Goal: Navigation & Orientation: Find specific page/section

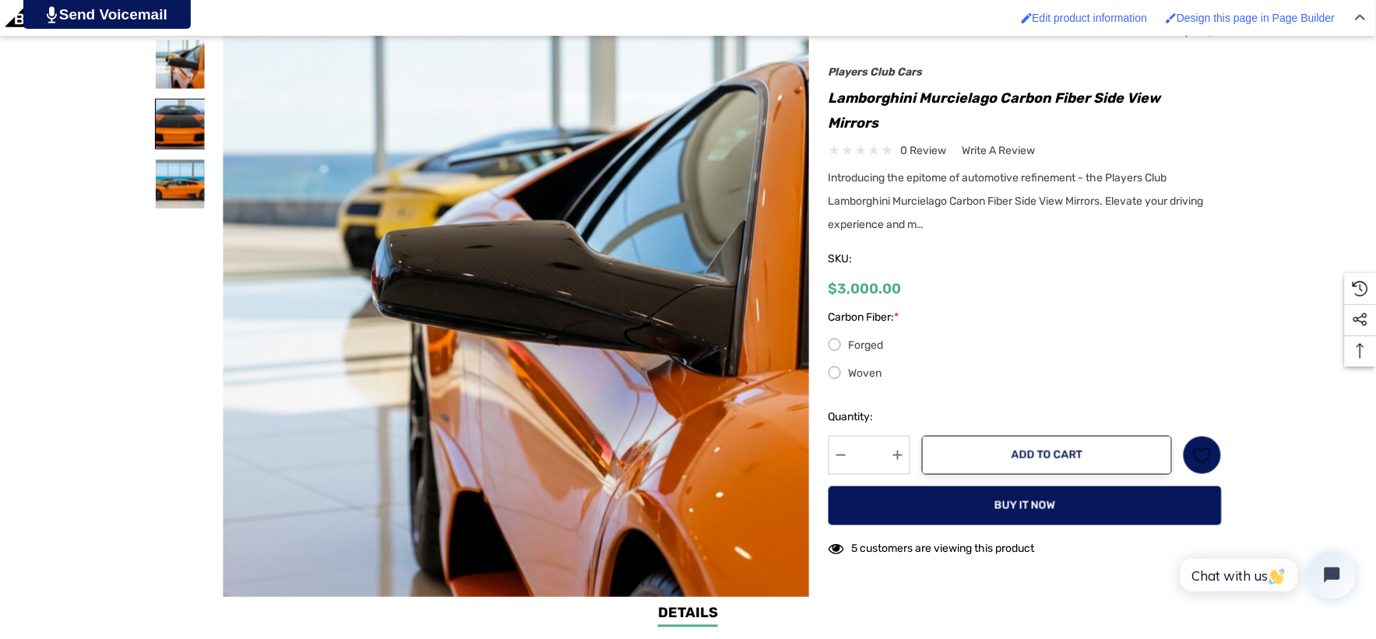
click at [191, 111] on img at bounding box center [180, 124] width 49 height 49
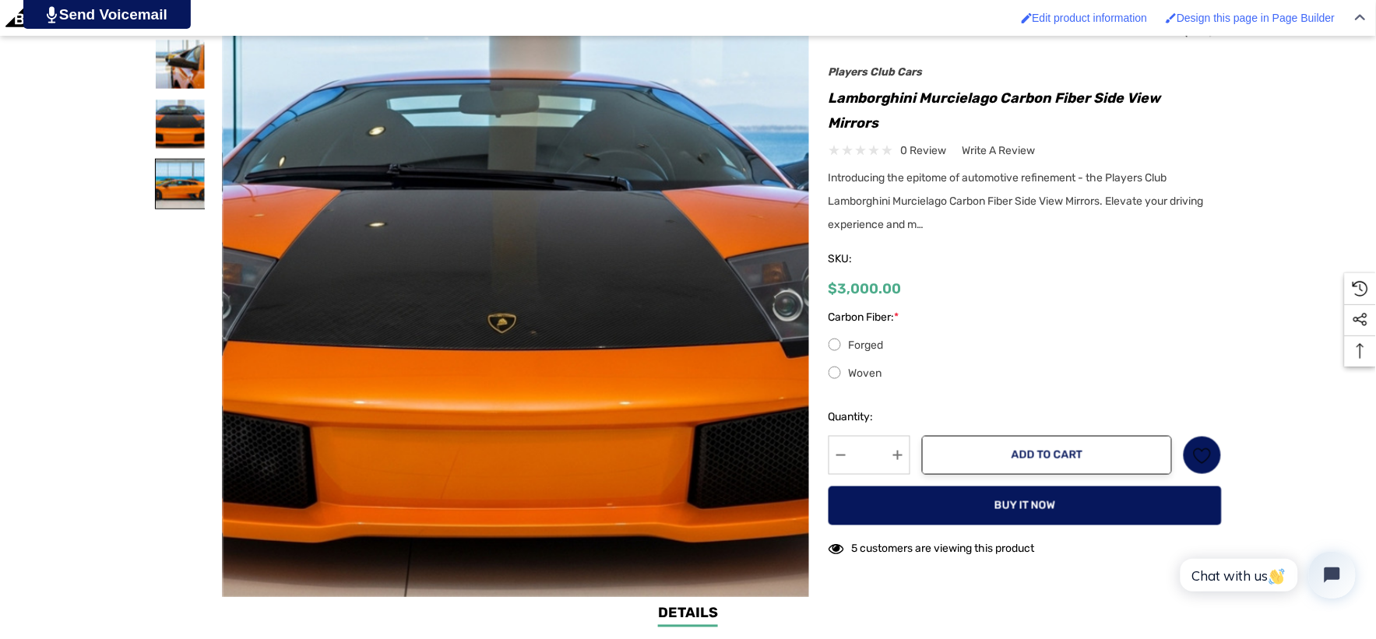
click at [167, 188] on img at bounding box center [180, 184] width 49 height 49
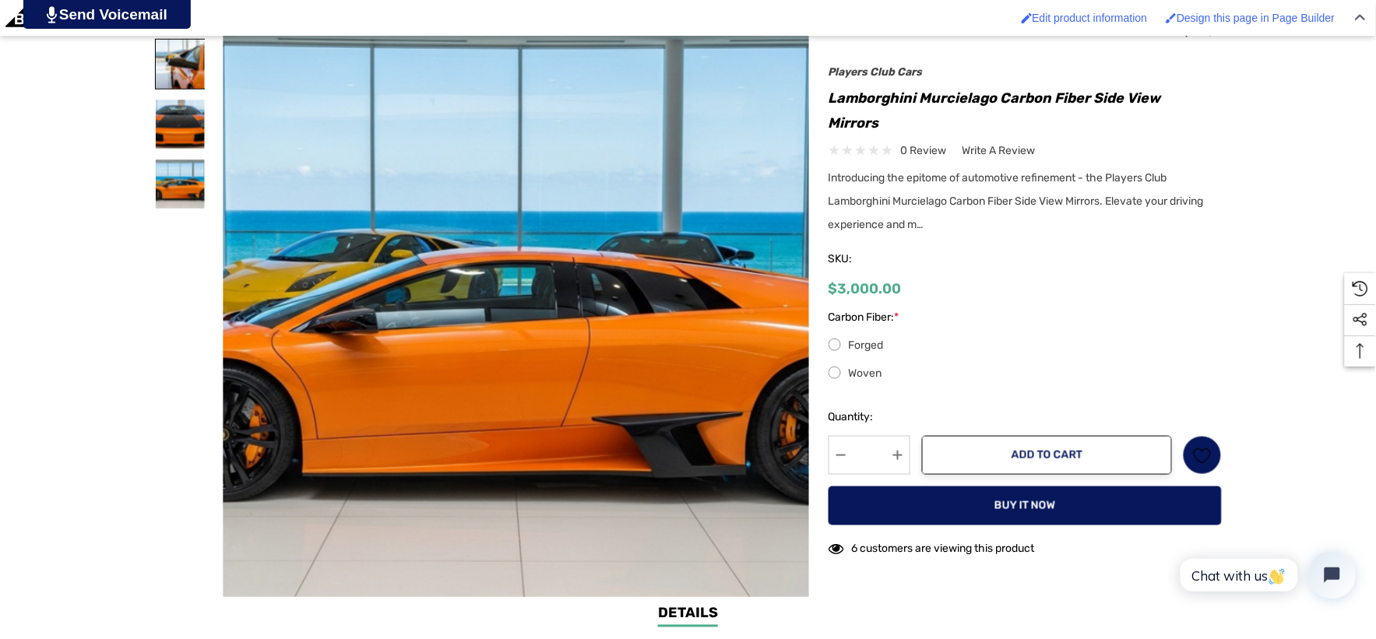
click at [181, 51] on img at bounding box center [180, 64] width 49 height 49
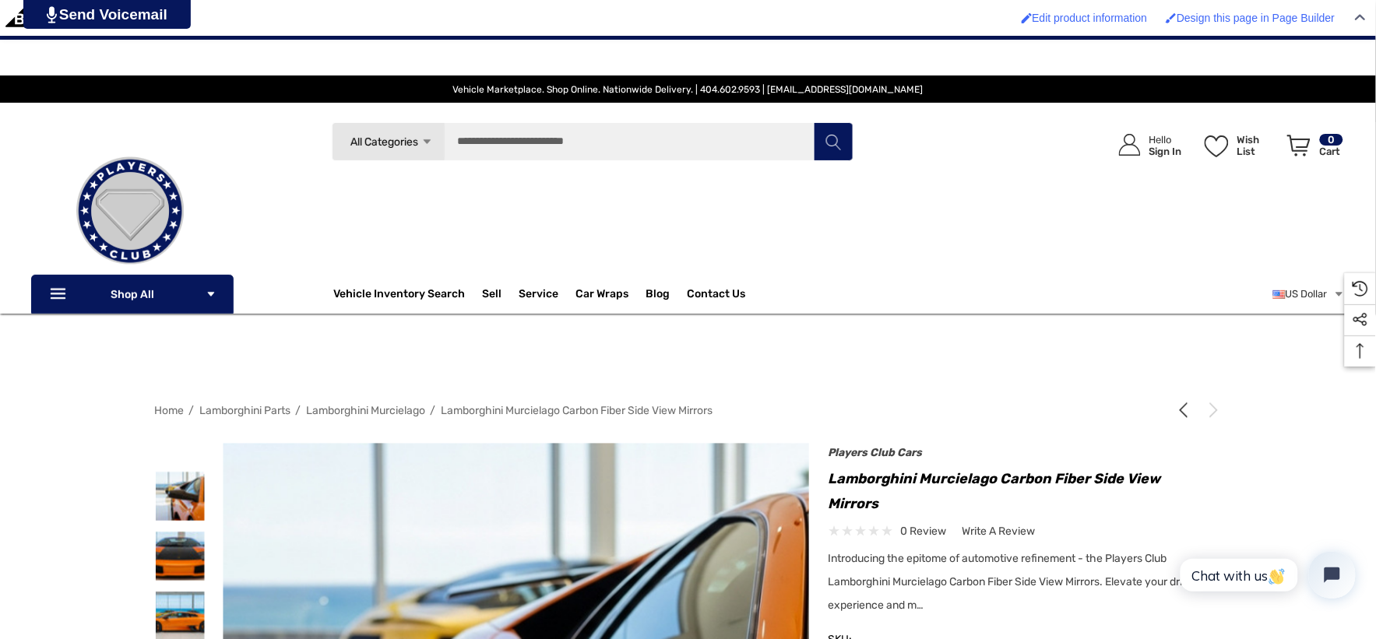
click at [93, 211] on img at bounding box center [130, 211] width 156 height 156
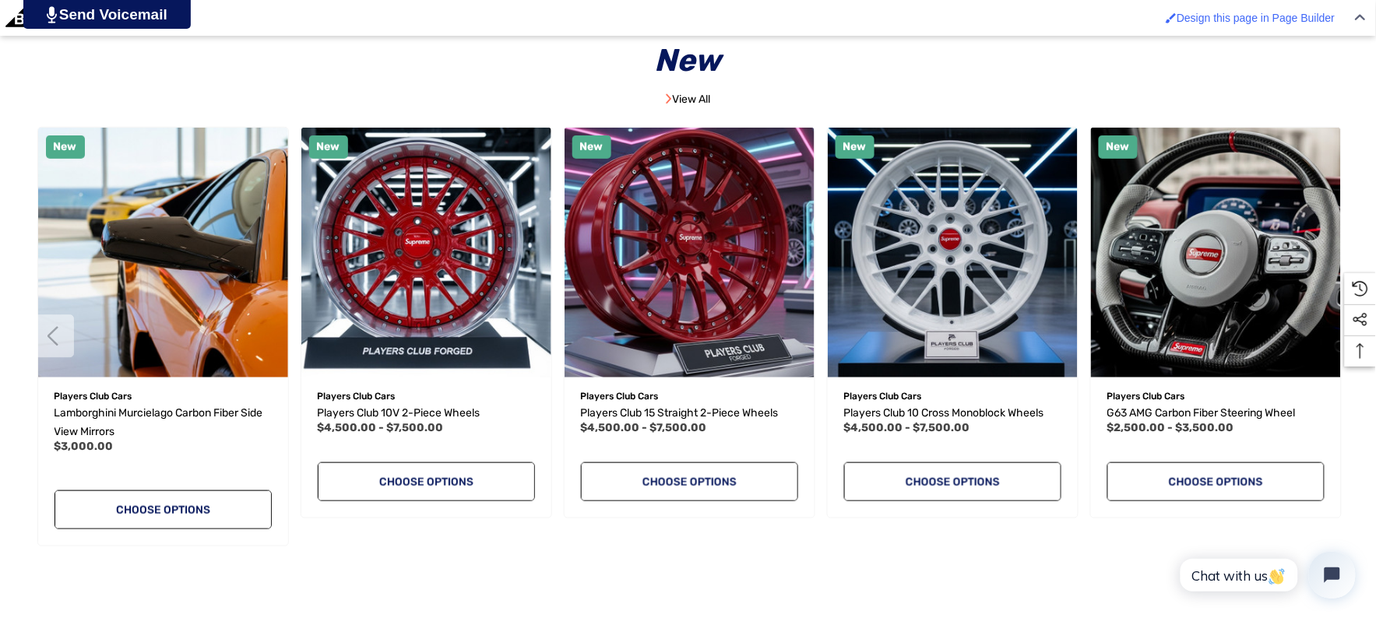
scroll to position [3805, 0]
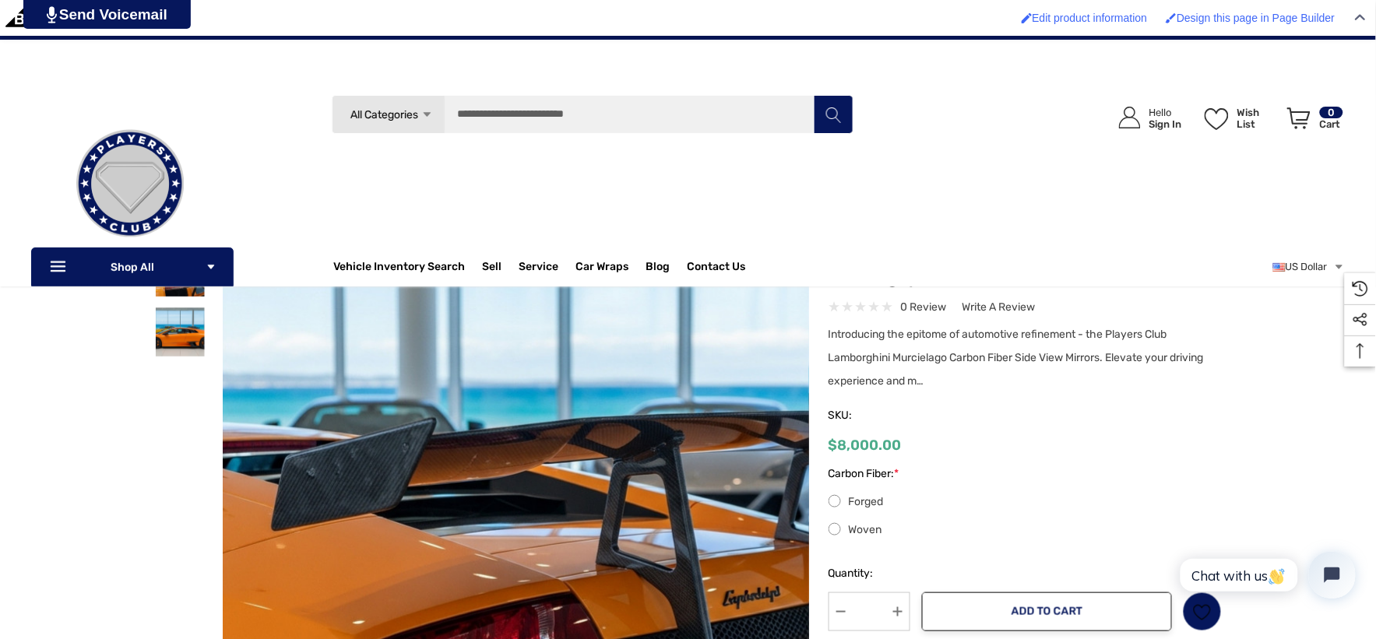
scroll to position [86, 0]
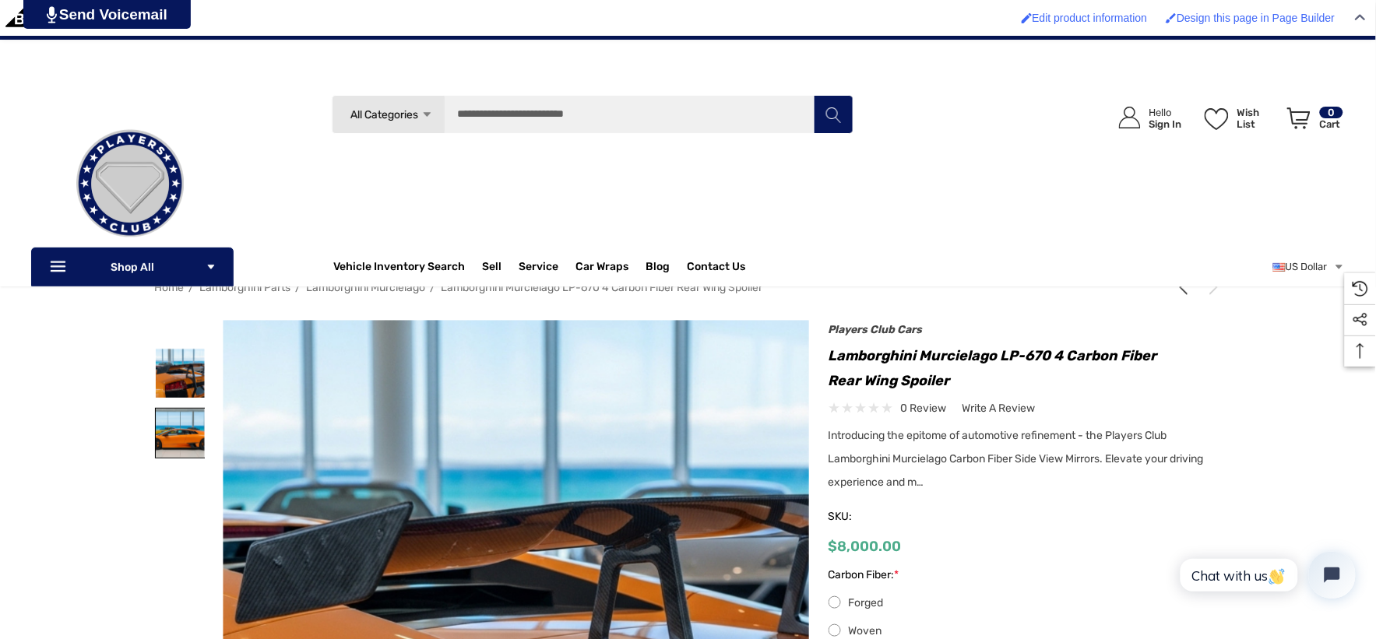
click at [166, 426] on img at bounding box center [180, 433] width 49 height 49
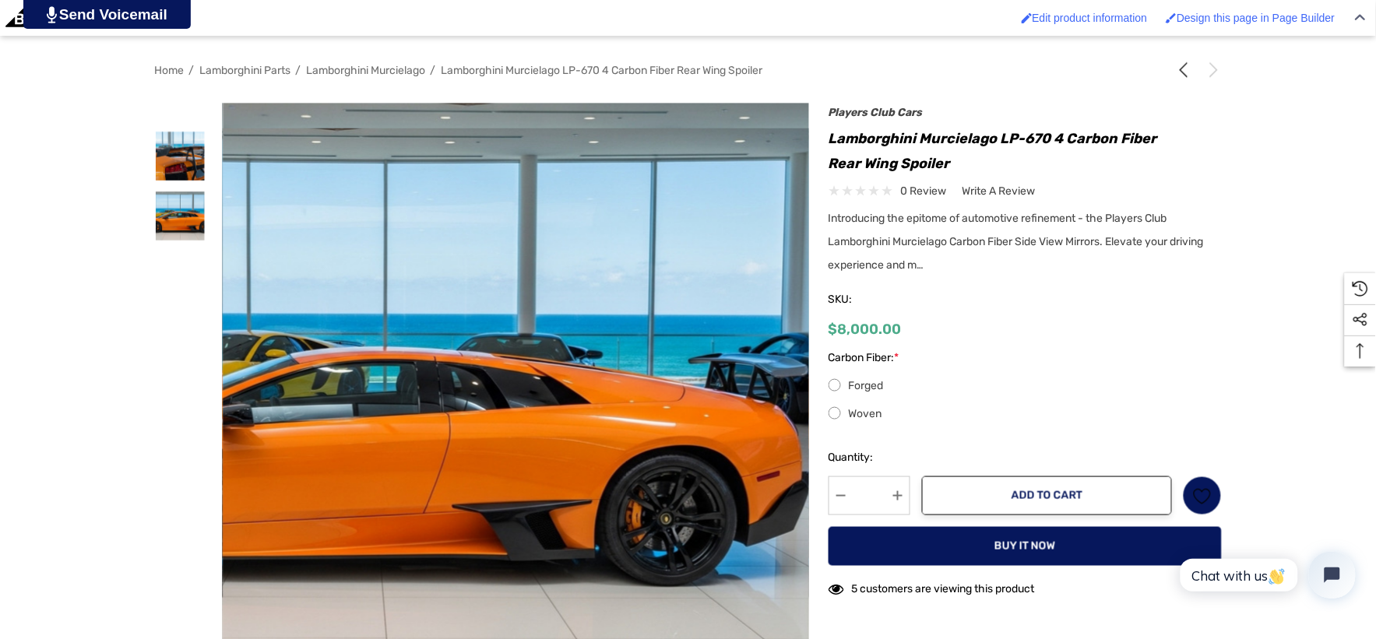
scroll to position [346, 0]
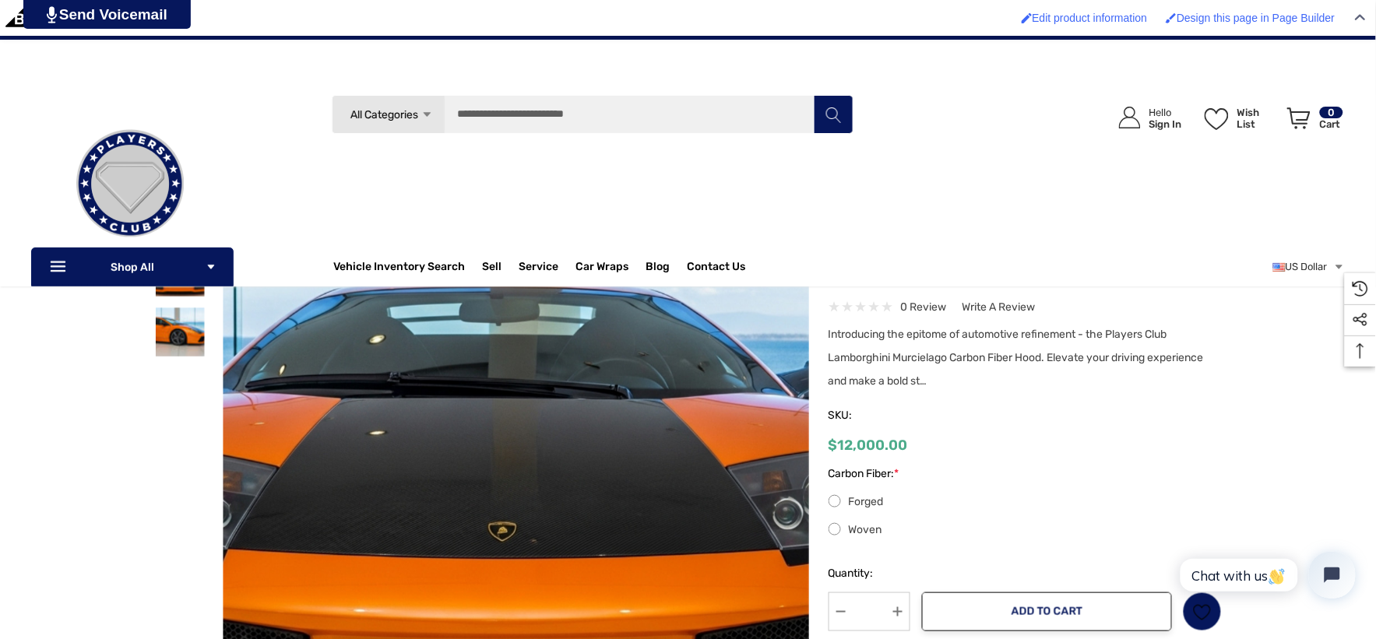
scroll to position [173, 0]
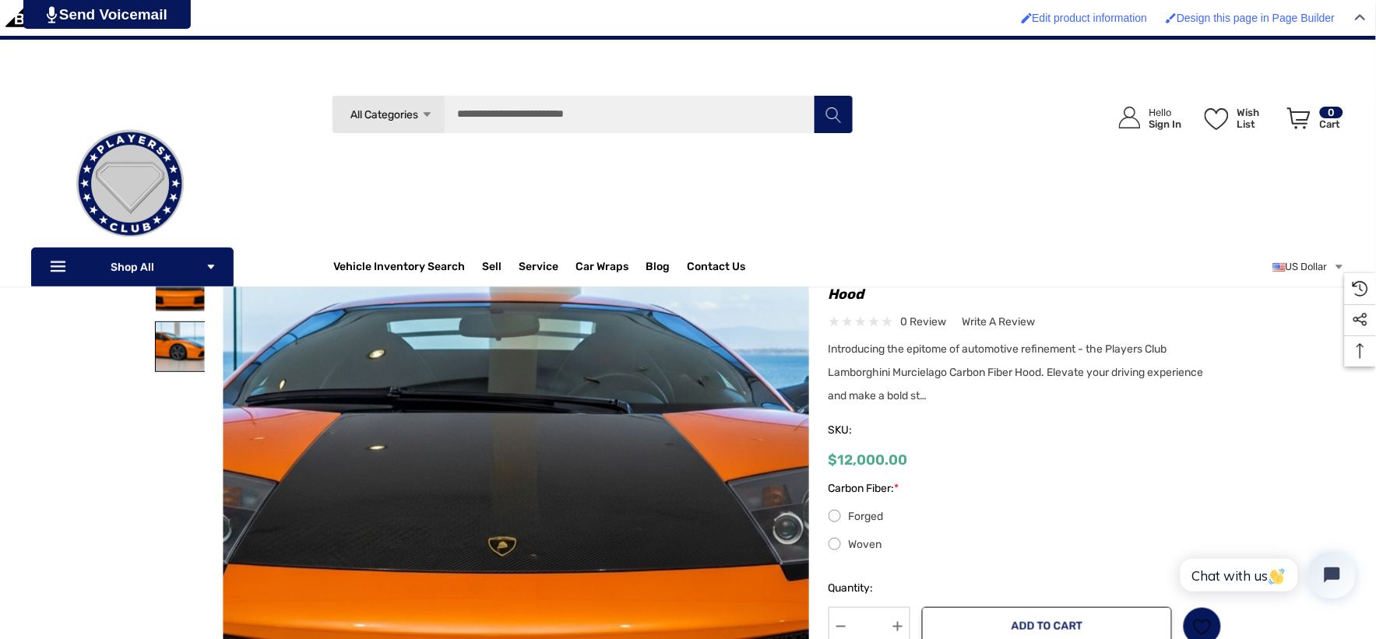
click at [168, 353] on img at bounding box center [180, 346] width 49 height 49
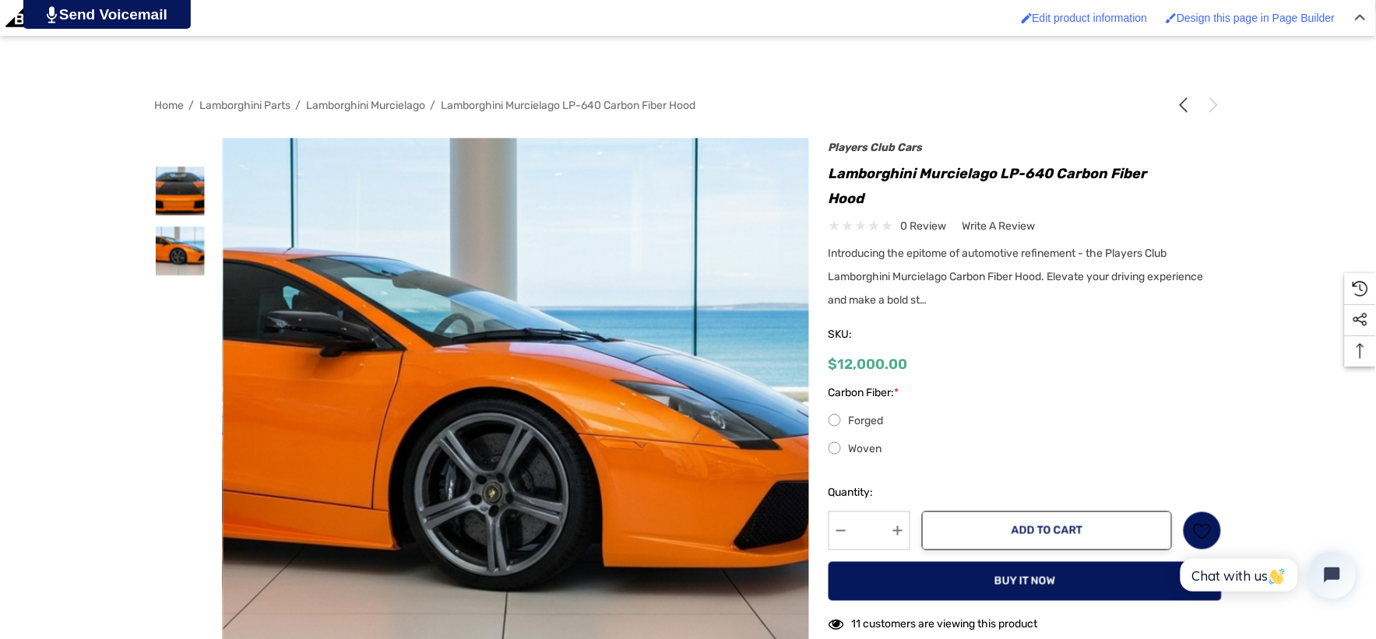
scroll to position [346, 0]
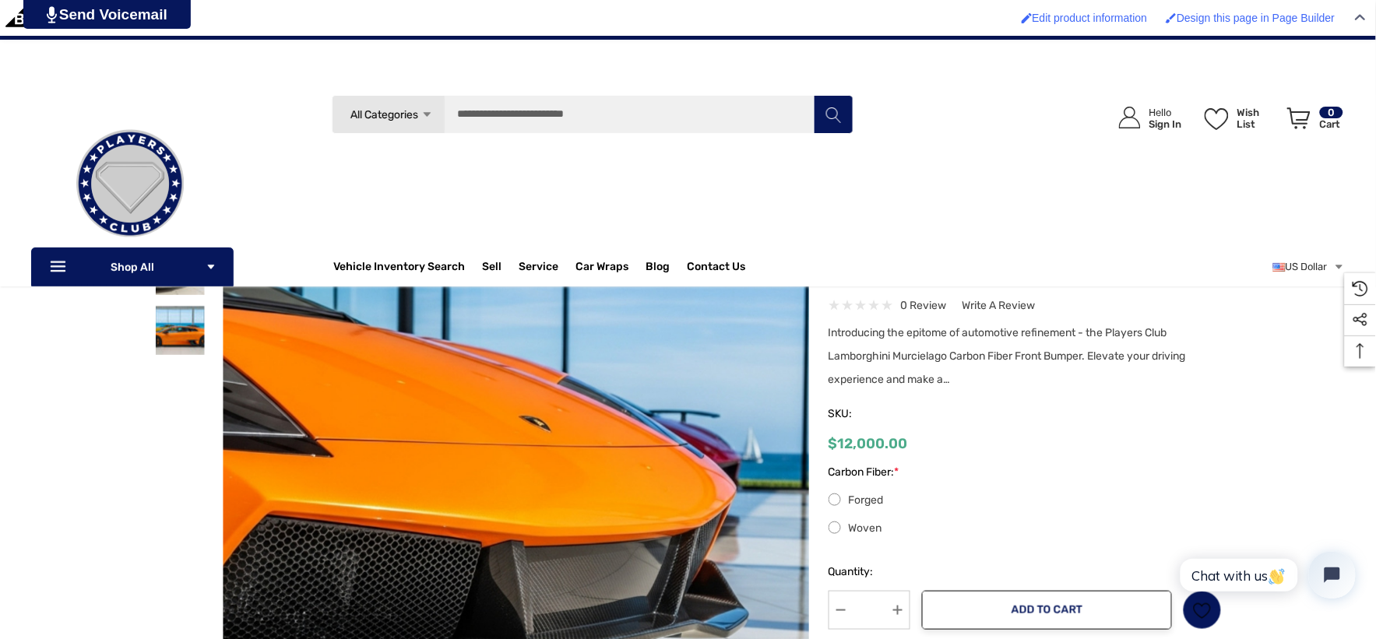
scroll to position [173, 0]
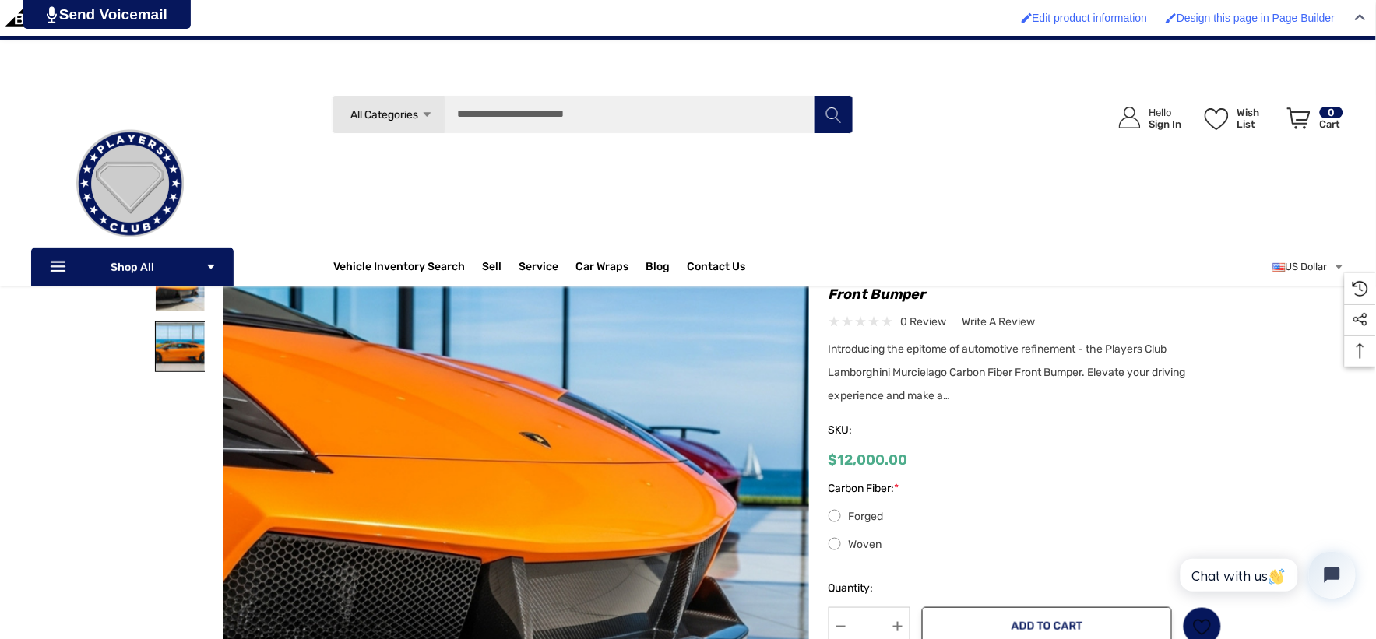
click at [195, 343] on img at bounding box center [180, 346] width 49 height 49
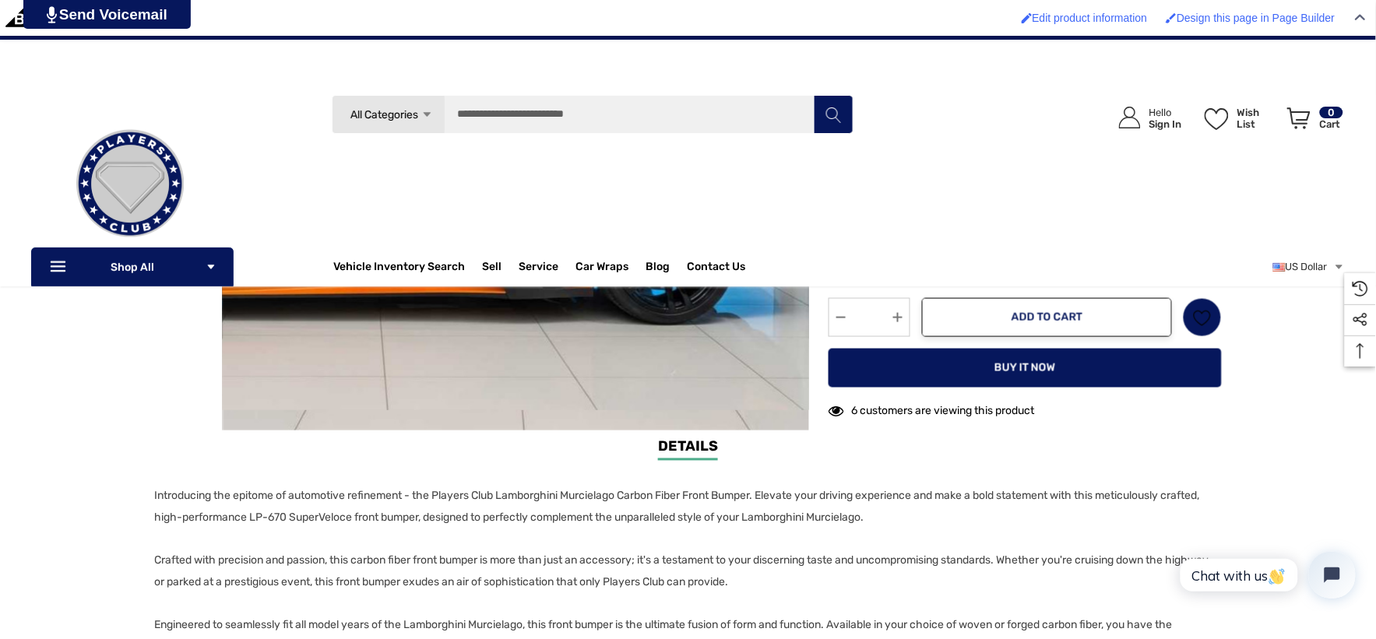
scroll to position [518, 0]
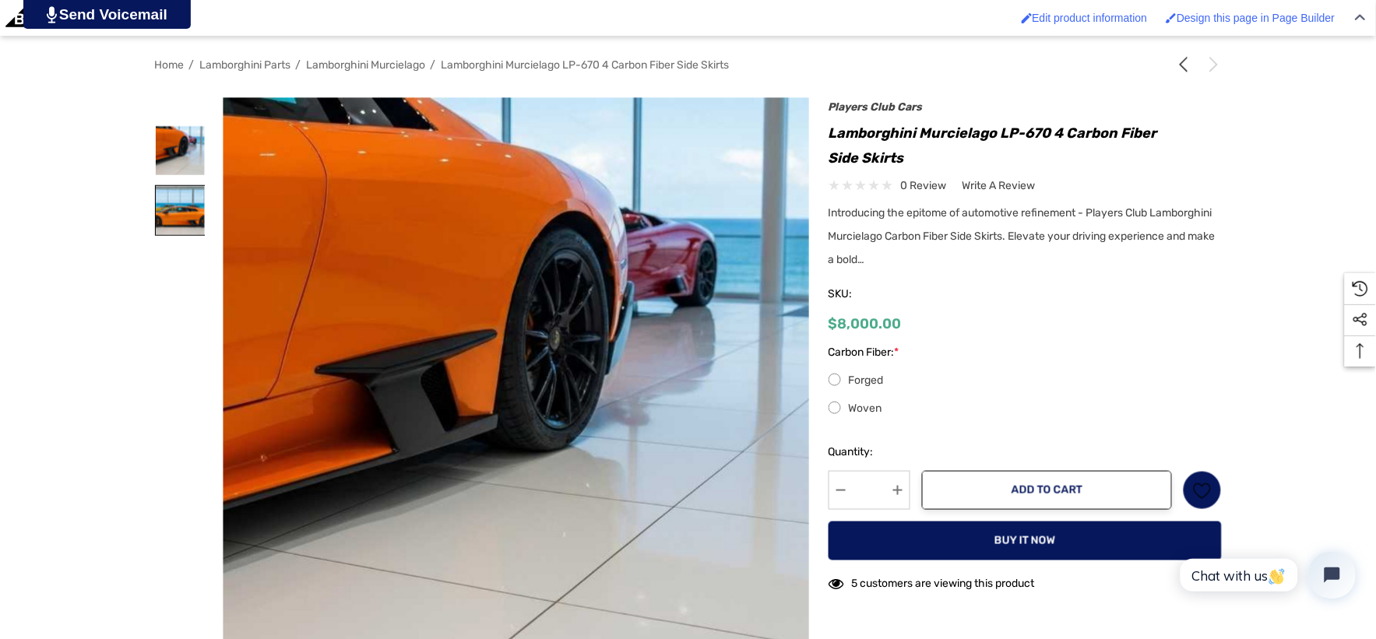
click at [191, 211] on img at bounding box center [180, 210] width 49 height 49
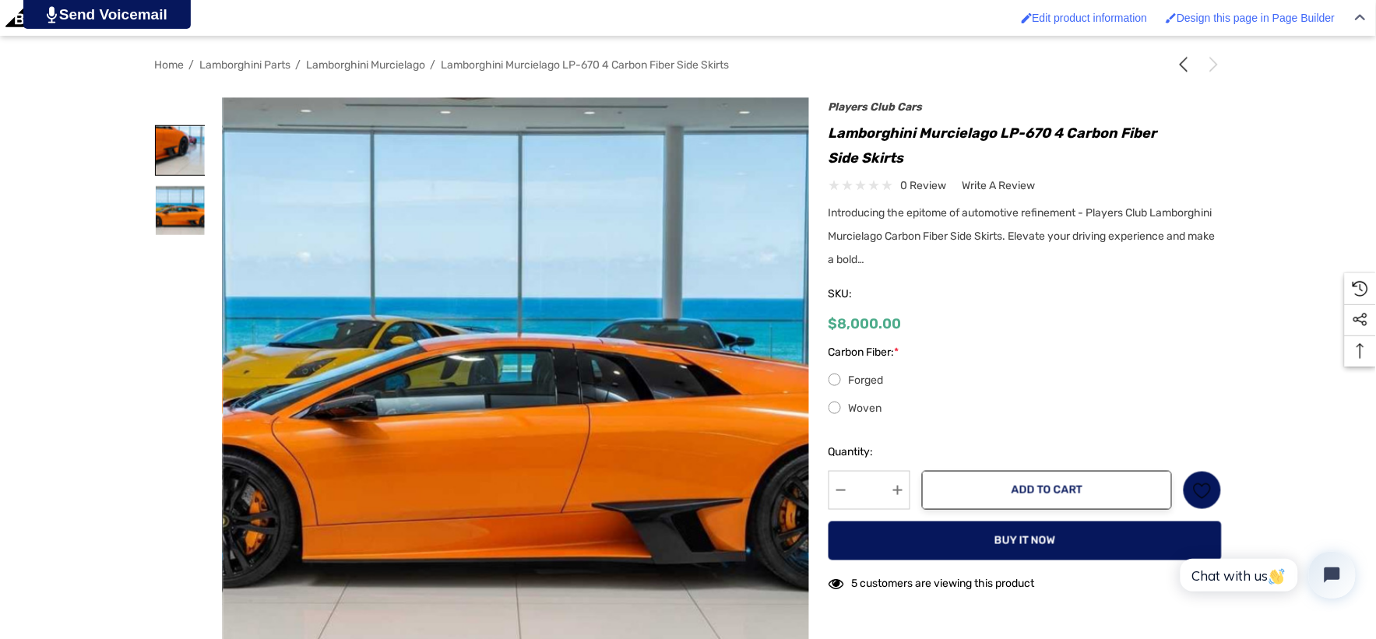
click at [185, 171] on img at bounding box center [180, 150] width 49 height 49
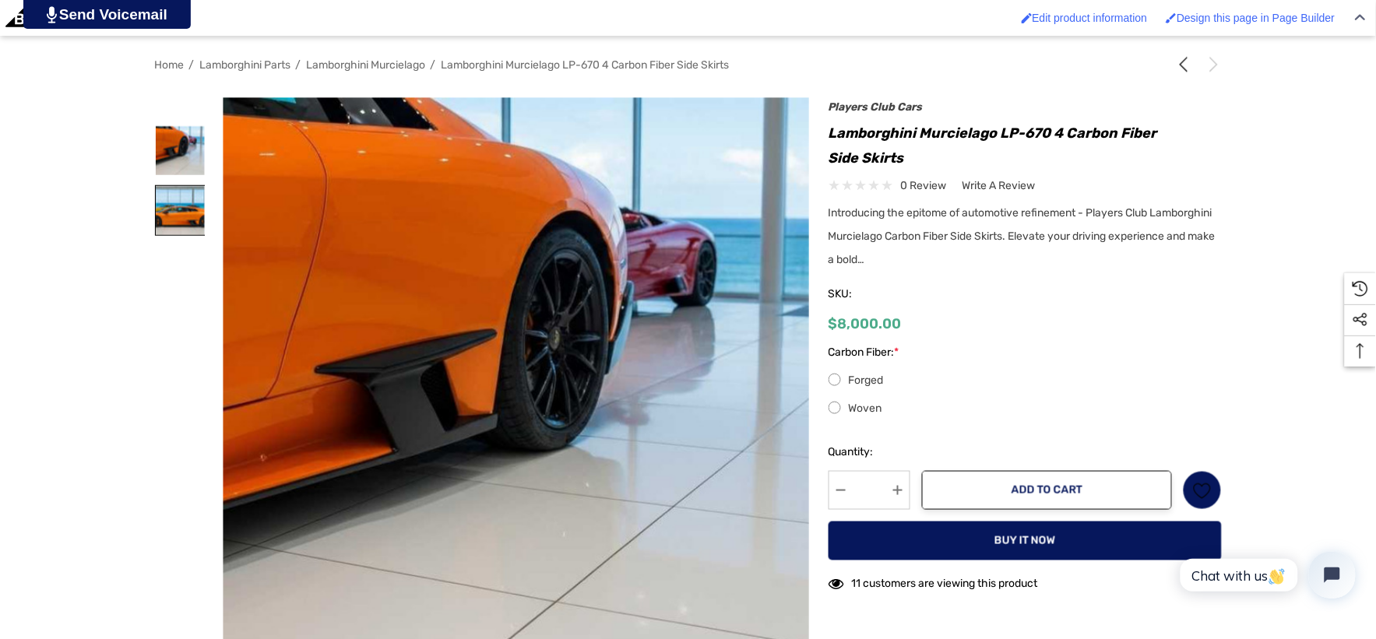
click at [176, 222] on img at bounding box center [180, 210] width 49 height 49
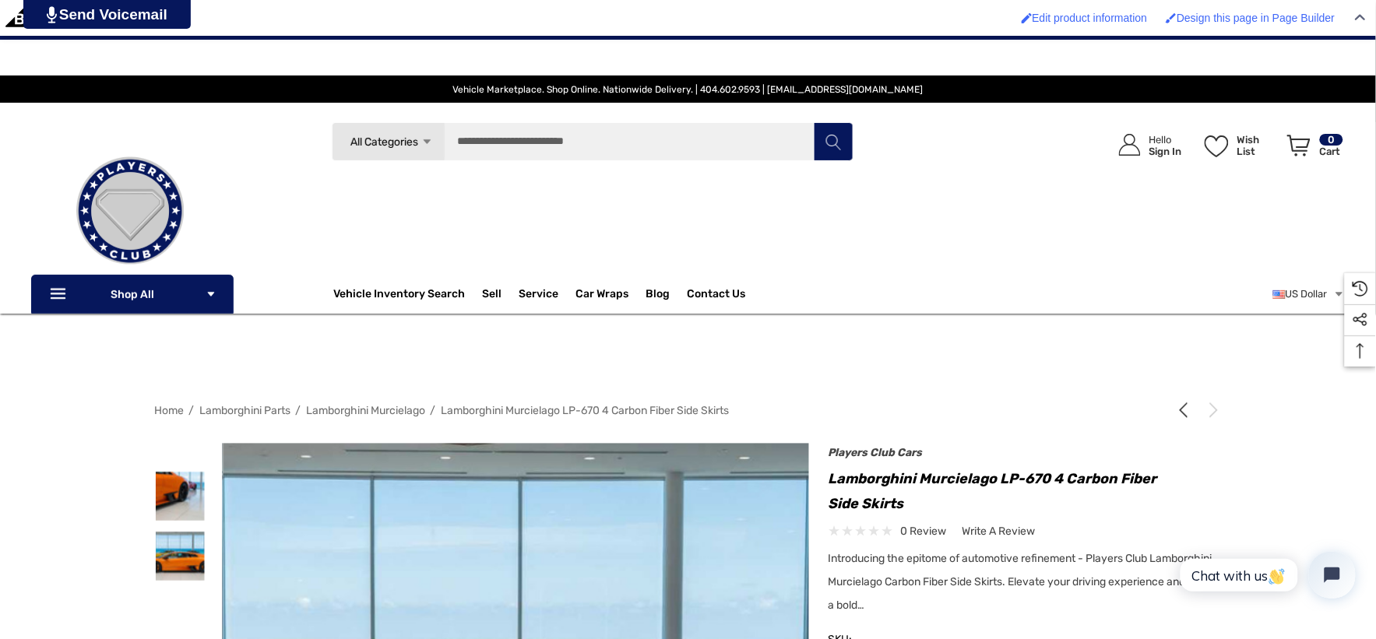
click at [105, 185] on img at bounding box center [130, 211] width 156 height 156
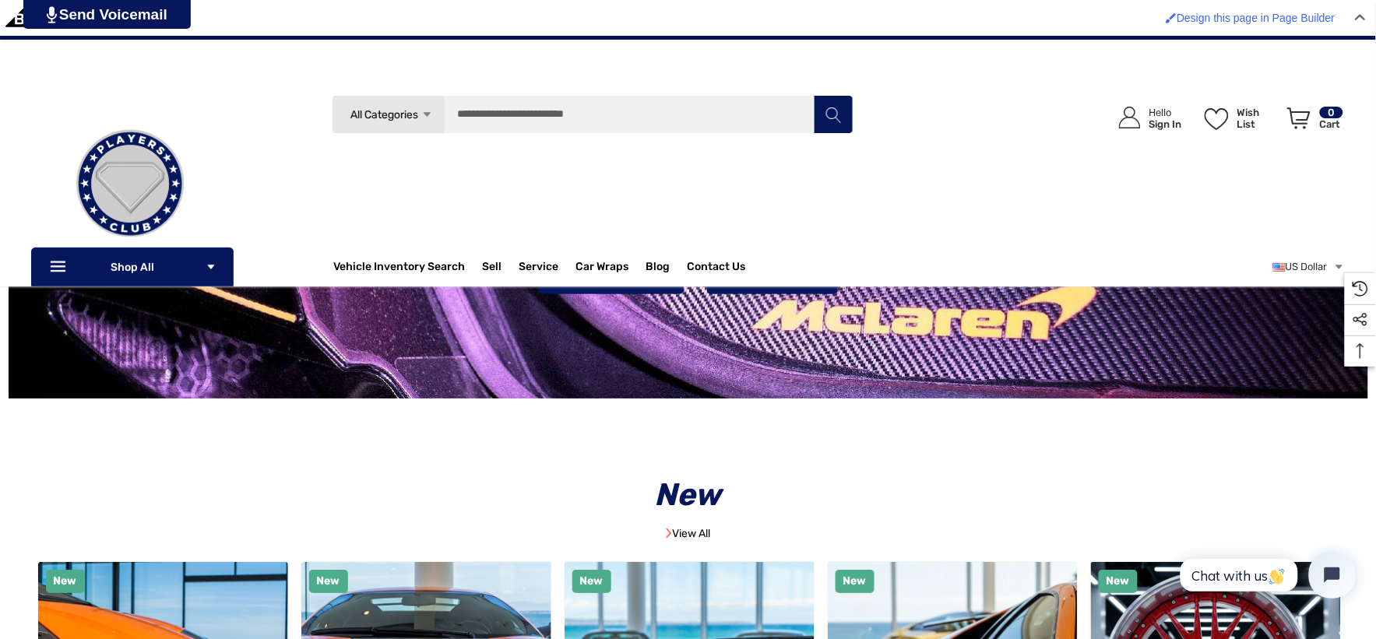
scroll to position [3022, 0]
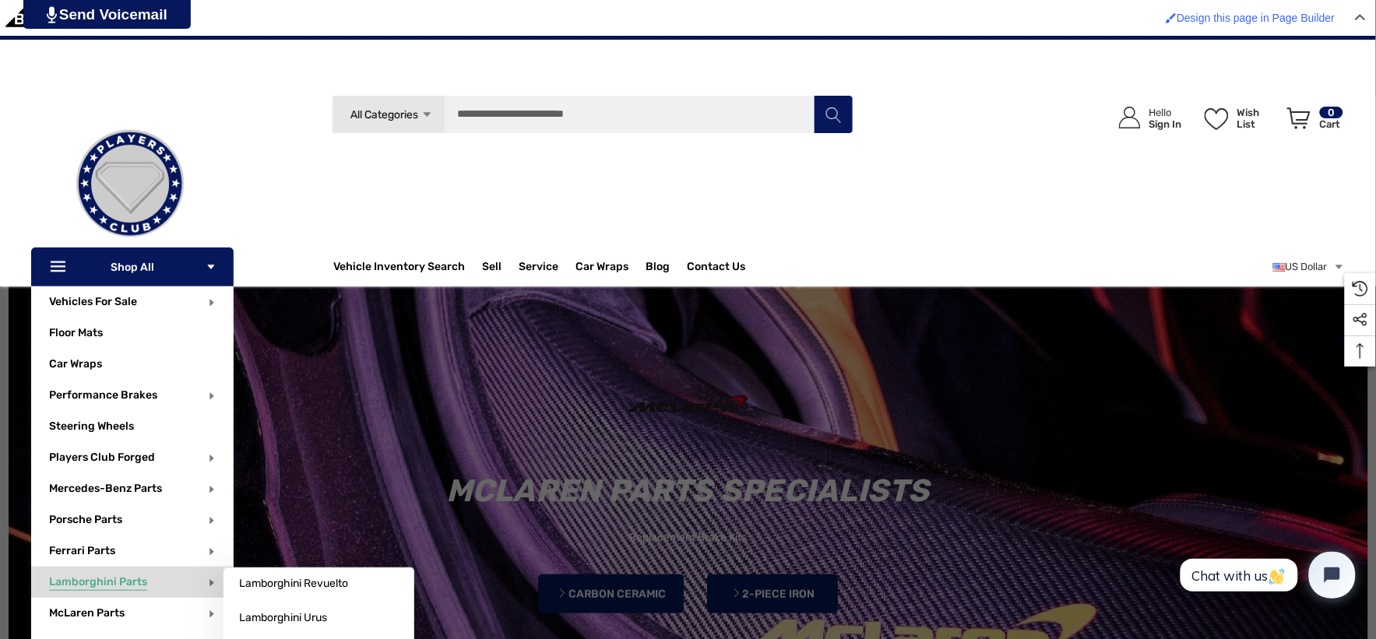
click at [90, 585] on span "Lamborghini Parts" at bounding box center [98, 583] width 98 height 17
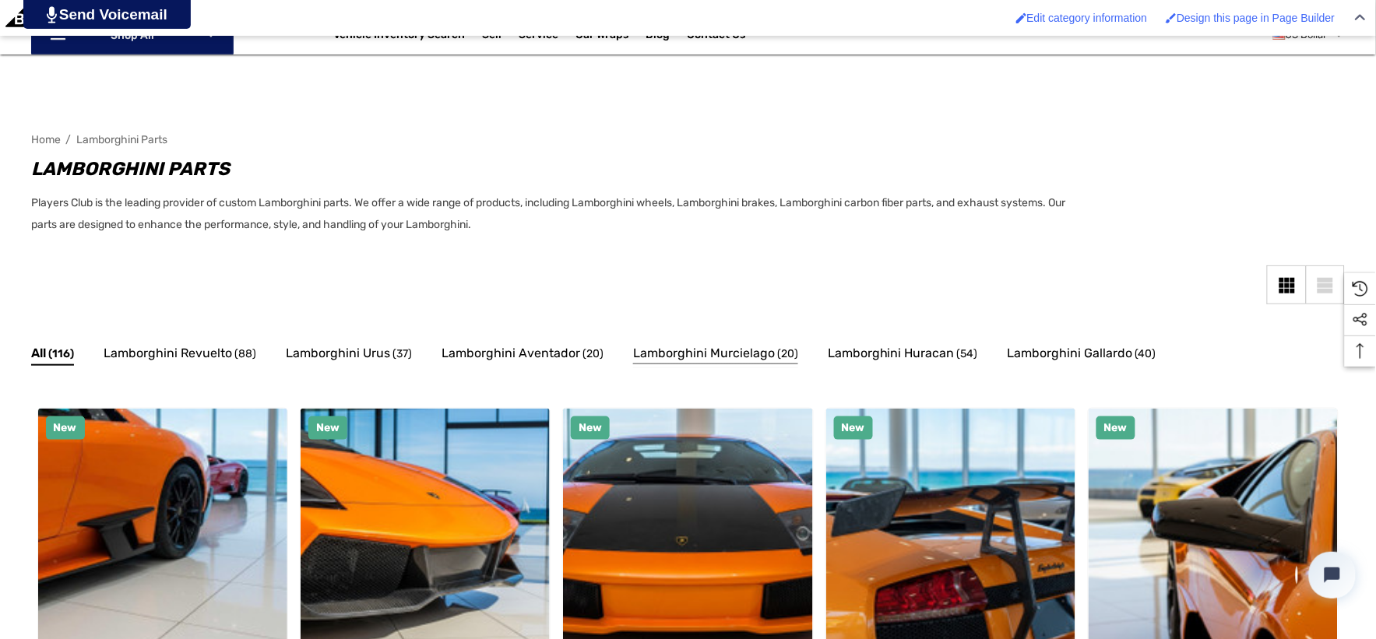
click at [659, 348] on span "Lamborghini Murcielago" at bounding box center [704, 353] width 142 height 20
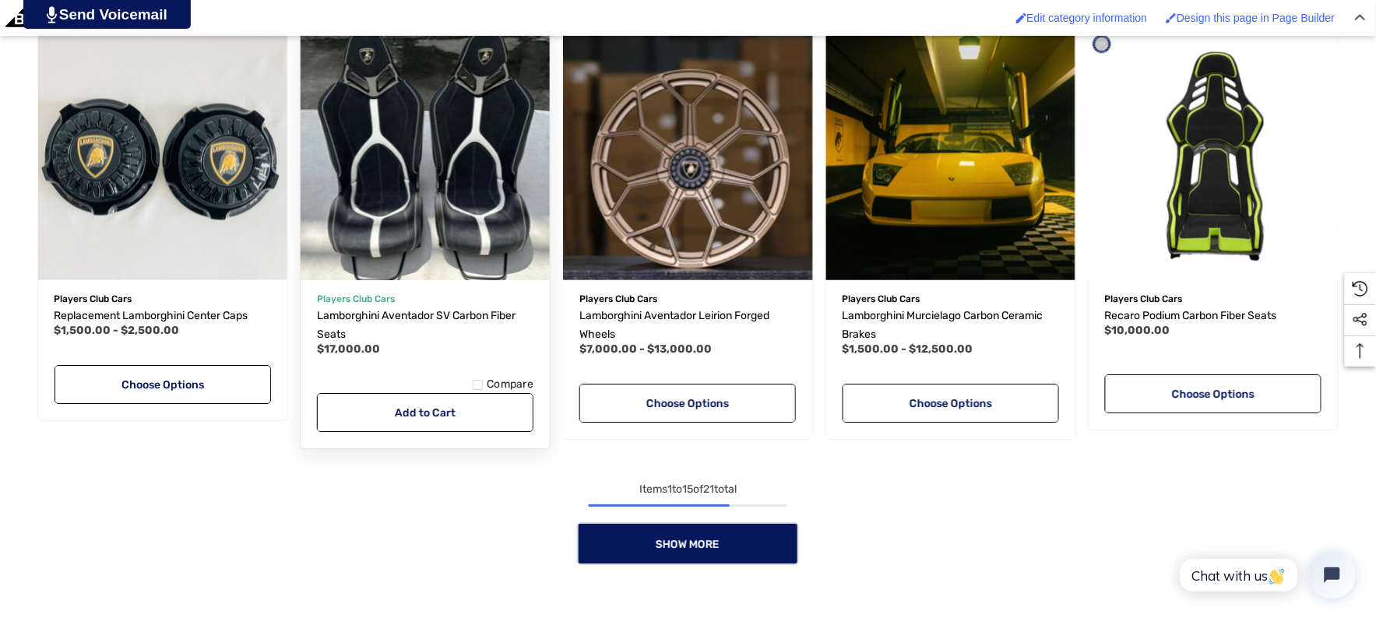
scroll to position [1470, 0]
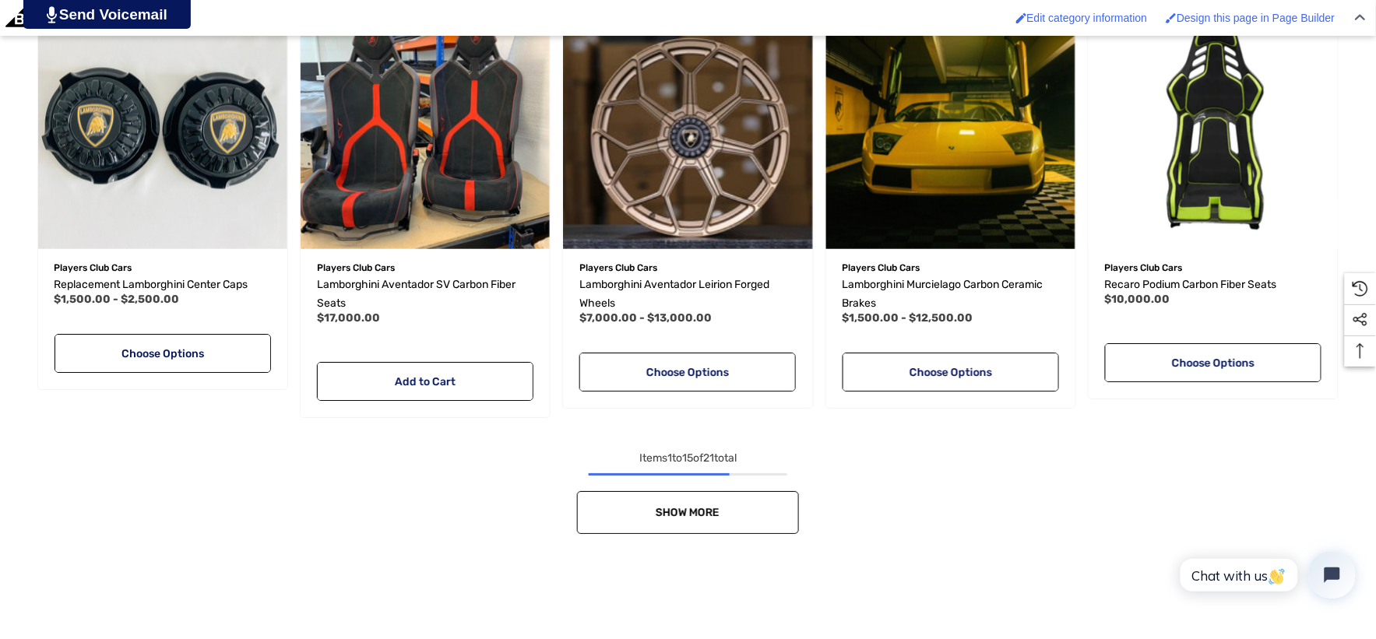
click at [656, 497] on link "Show More" at bounding box center [688, 512] width 222 height 43
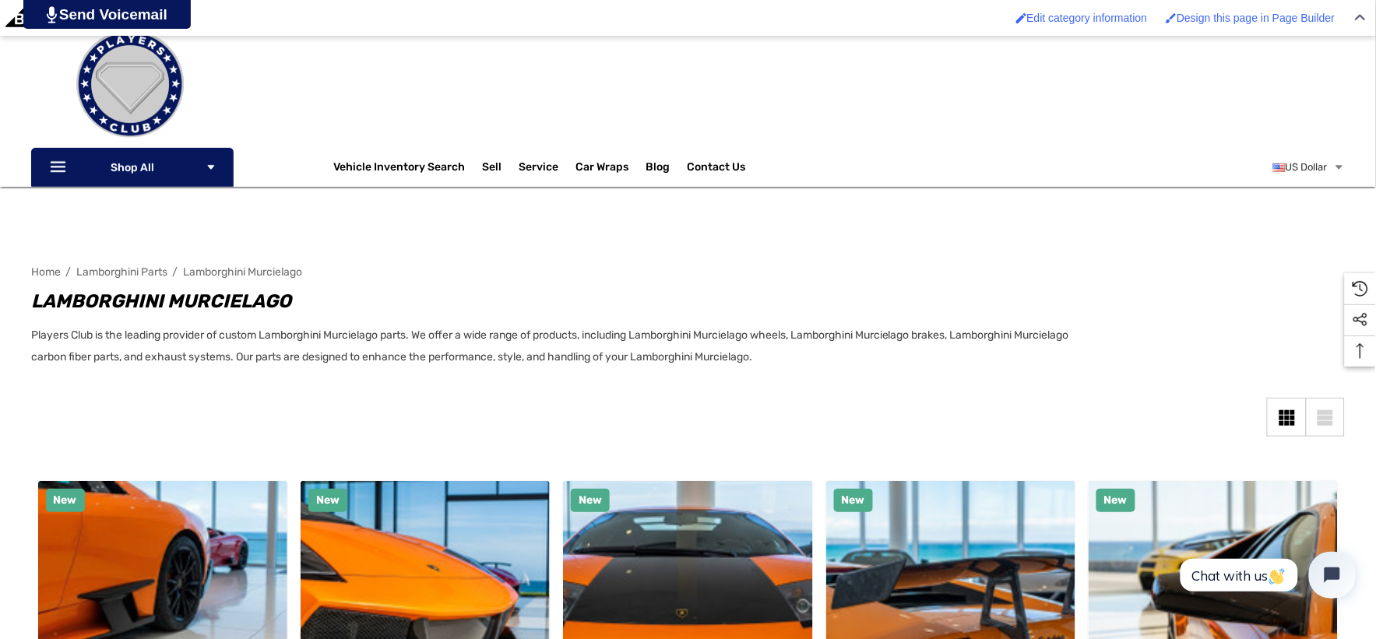
scroll to position [0, 0]
